Goal: Use online tool/utility

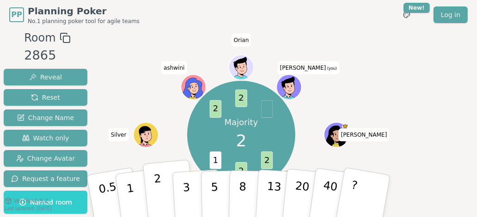
click at [159, 193] on p "2" at bounding box center [160, 197] width 12 height 50
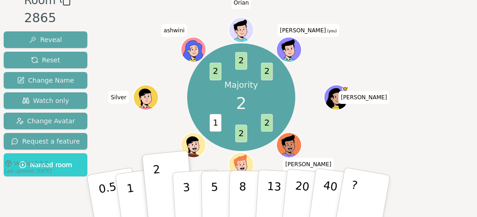
scroll to position [20, 0]
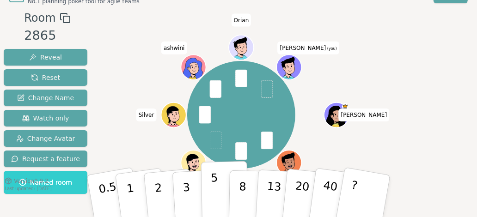
click at [217, 193] on button "5" at bounding box center [225, 196] width 48 height 70
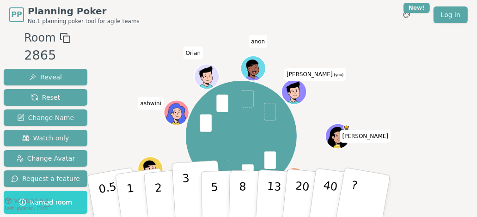
click at [192, 187] on button "3" at bounding box center [197, 196] width 50 height 72
